Goal: Transaction & Acquisition: Purchase product/service

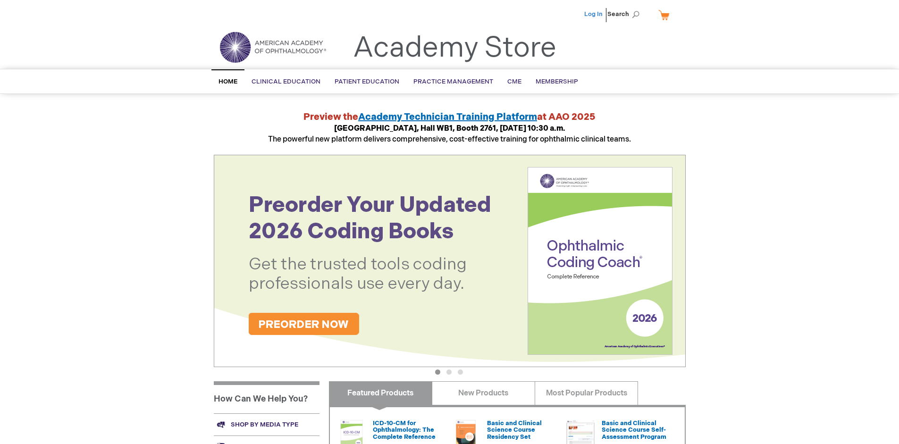
click at [594, 14] on link "Log In" at bounding box center [593, 14] width 18 height 8
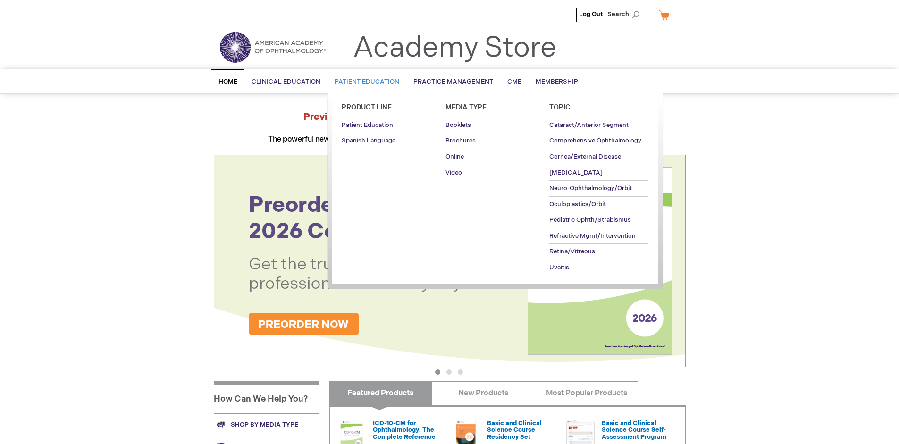
click at [364, 82] on span "Patient Education" at bounding box center [366, 82] width 65 height 8
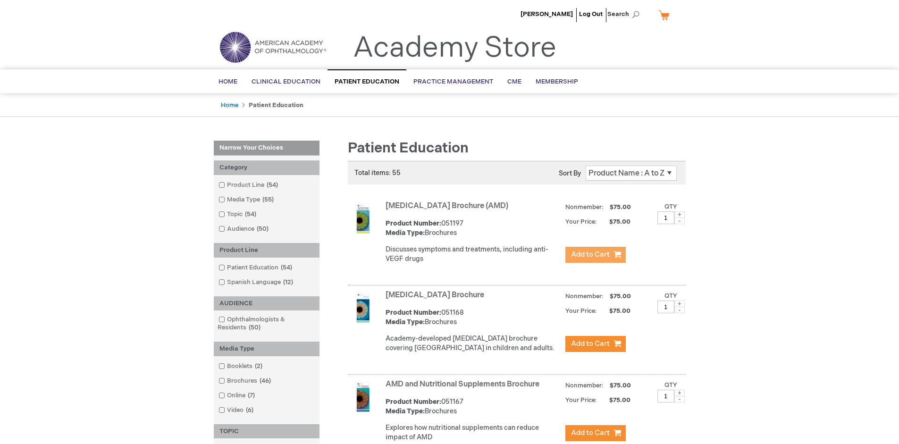
click at [595, 255] on span "Add to Cart" at bounding box center [590, 254] width 39 height 9
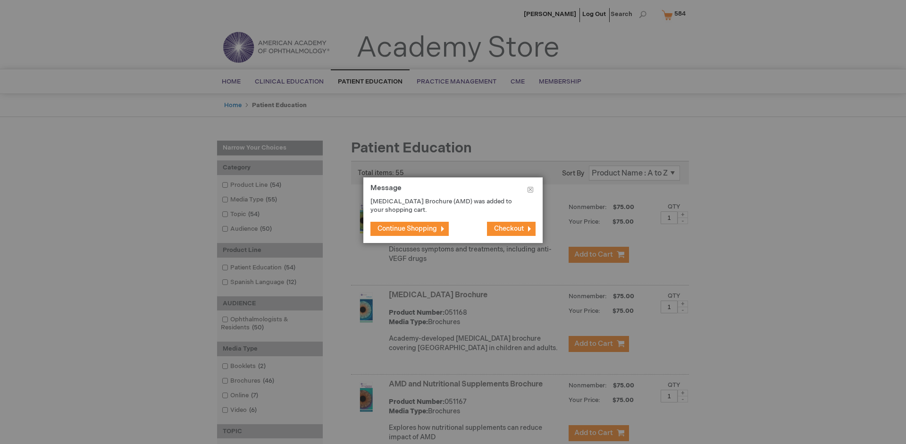
click at [407, 228] on span "Continue Shopping" at bounding box center [406, 229] width 59 height 8
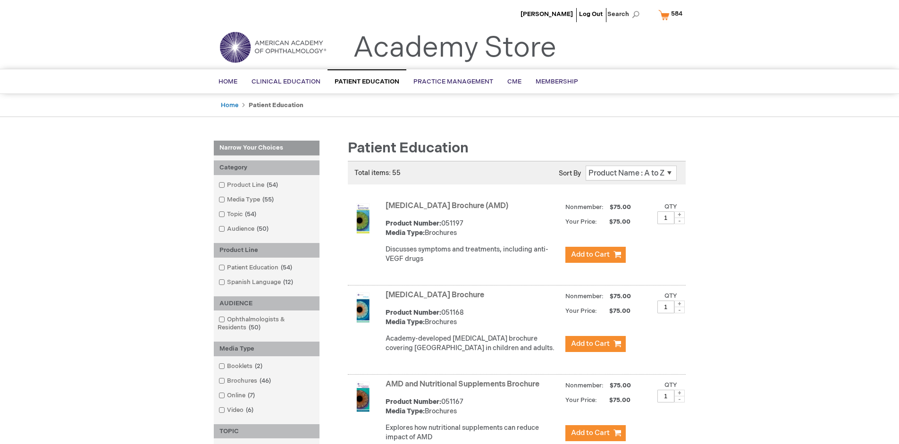
click at [464, 389] on link "AMD and Nutritional Supplements Brochure" at bounding box center [462, 384] width 154 height 9
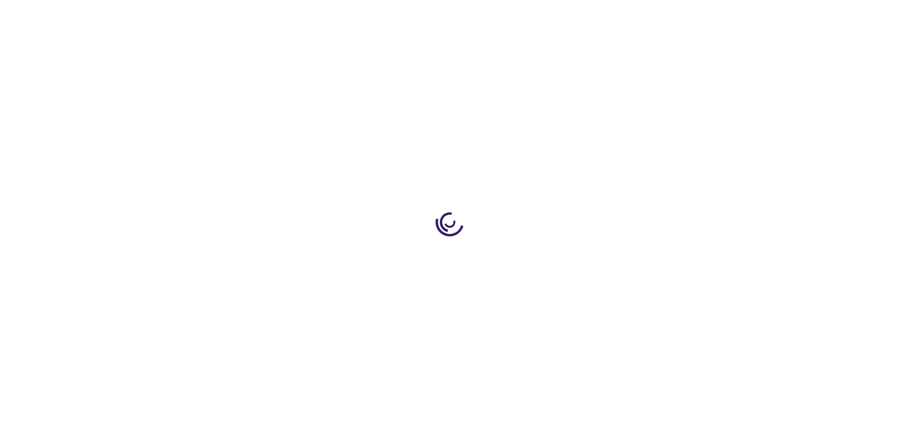
type input "1"
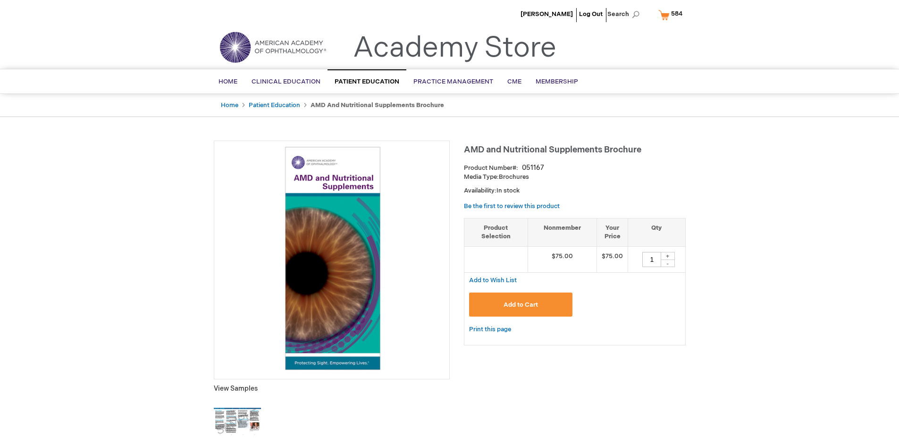
click at [520, 304] on span "Add to Cart" at bounding box center [520, 305] width 34 height 8
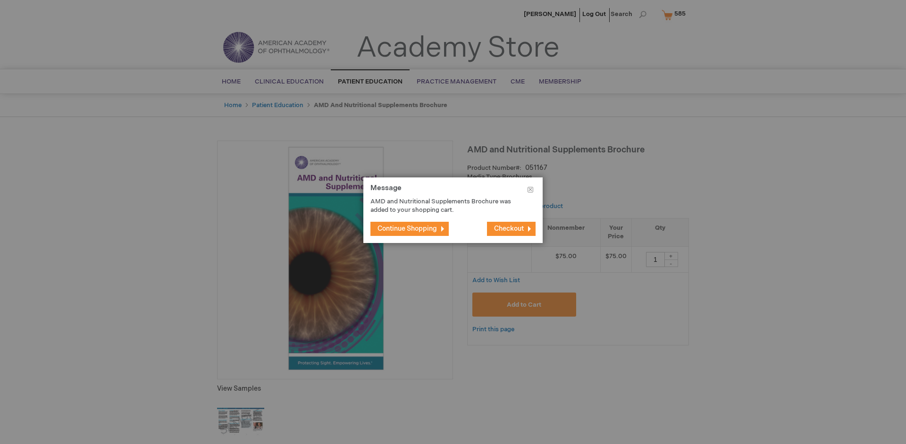
click at [407, 228] on span "Continue Shopping" at bounding box center [406, 229] width 59 height 8
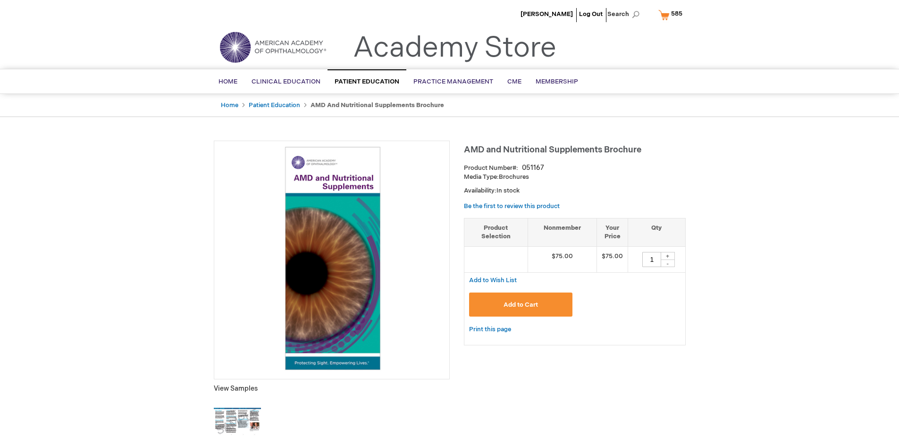
click at [672, 15] on span "585" at bounding box center [676, 14] width 11 height 8
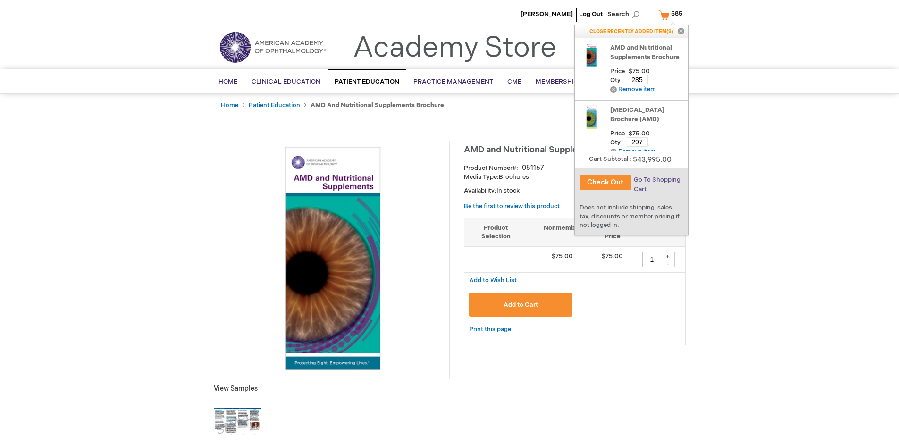
click at [656, 180] on span "Go To Shopping Cart" at bounding box center [656, 184] width 47 height 17
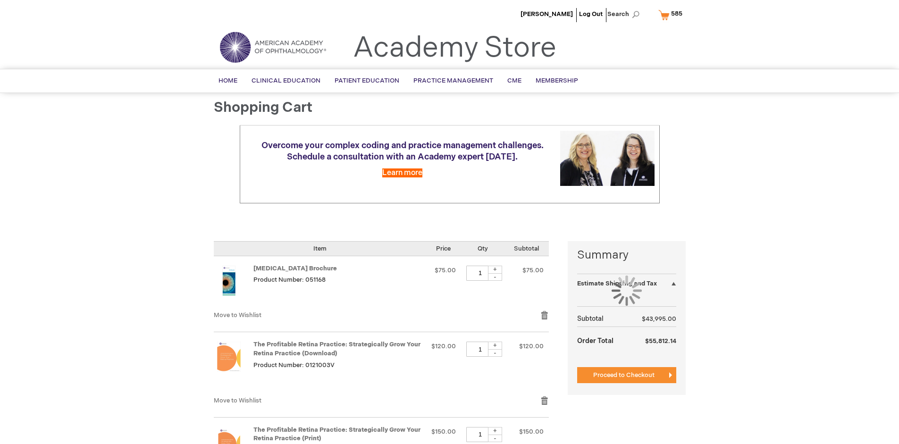
select select "US"
select select "41"
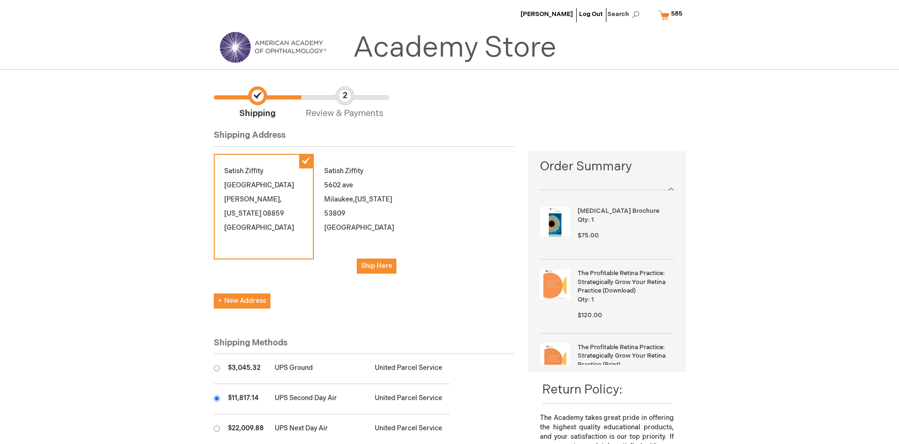
click at [217, 398] on input "radio" at bounding box center [217, 398] width 6 height 6
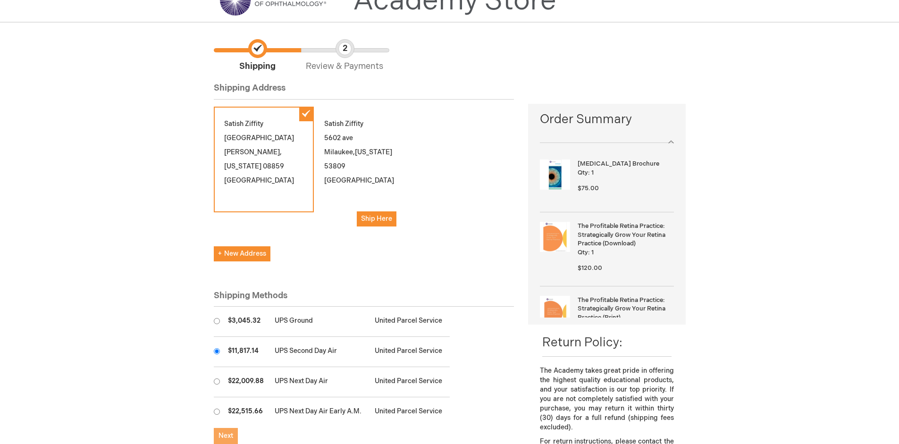
click at [225, 436] on span "Next" at bounding box center [225, 436] width 15 height 8
